Goal: Register for event/course

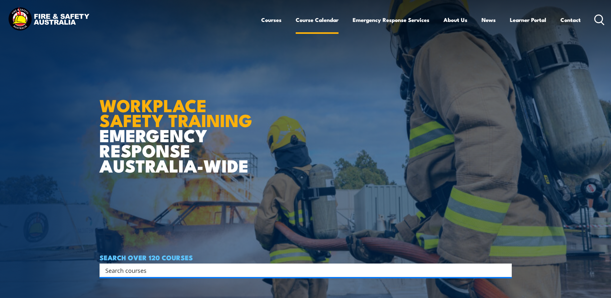
click at [305, 23] on link "Course Calendar" at bounding box center [317, 19] width 43 height 17
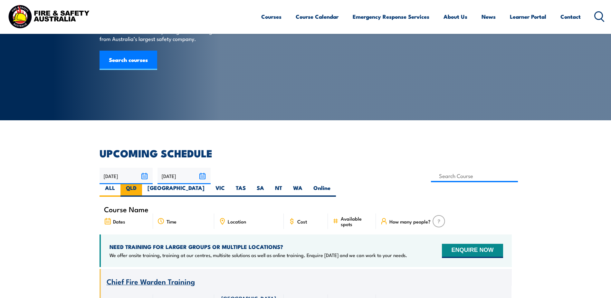
click at [142, 184] on label "QLD" at bounding box center [131, 190] width 22 height 13
click at [141, 184] on input "QLD" at bounding box center [139, 186] width 4 height 4
radio input "true"
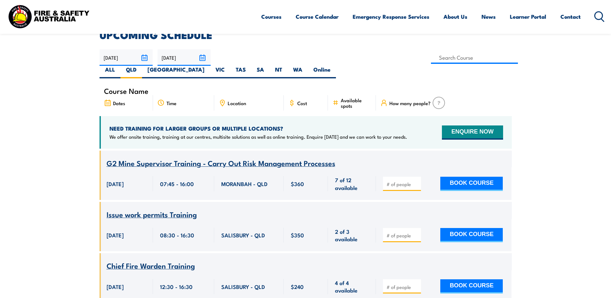
scroll to position [180, 0]
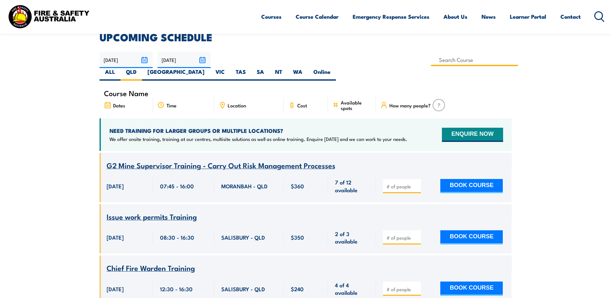
click at [431, 60] on input at bounding box center [474, 59] width 87 height 13
click at [431, 62] on input at bounding box center [474, 59] width 87 height 13
type input "Chief Fire Warden Training"
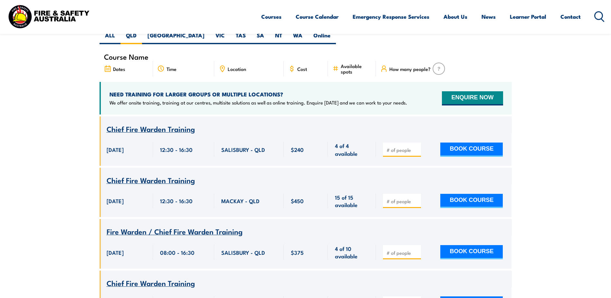
scroll to position [213, 0]
